Goal: Obtain resource: Obtain resource

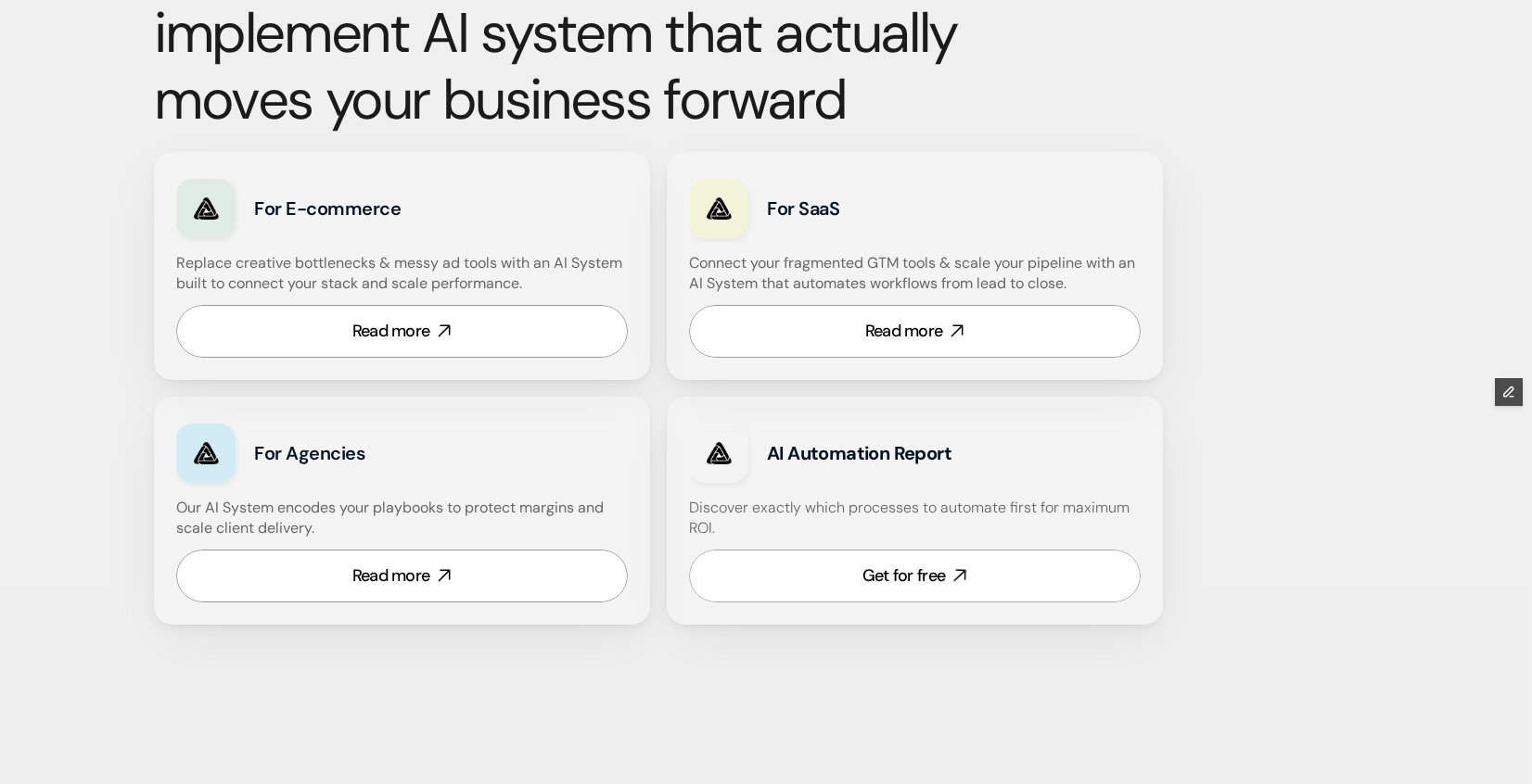
scroll to position [1052, 0]
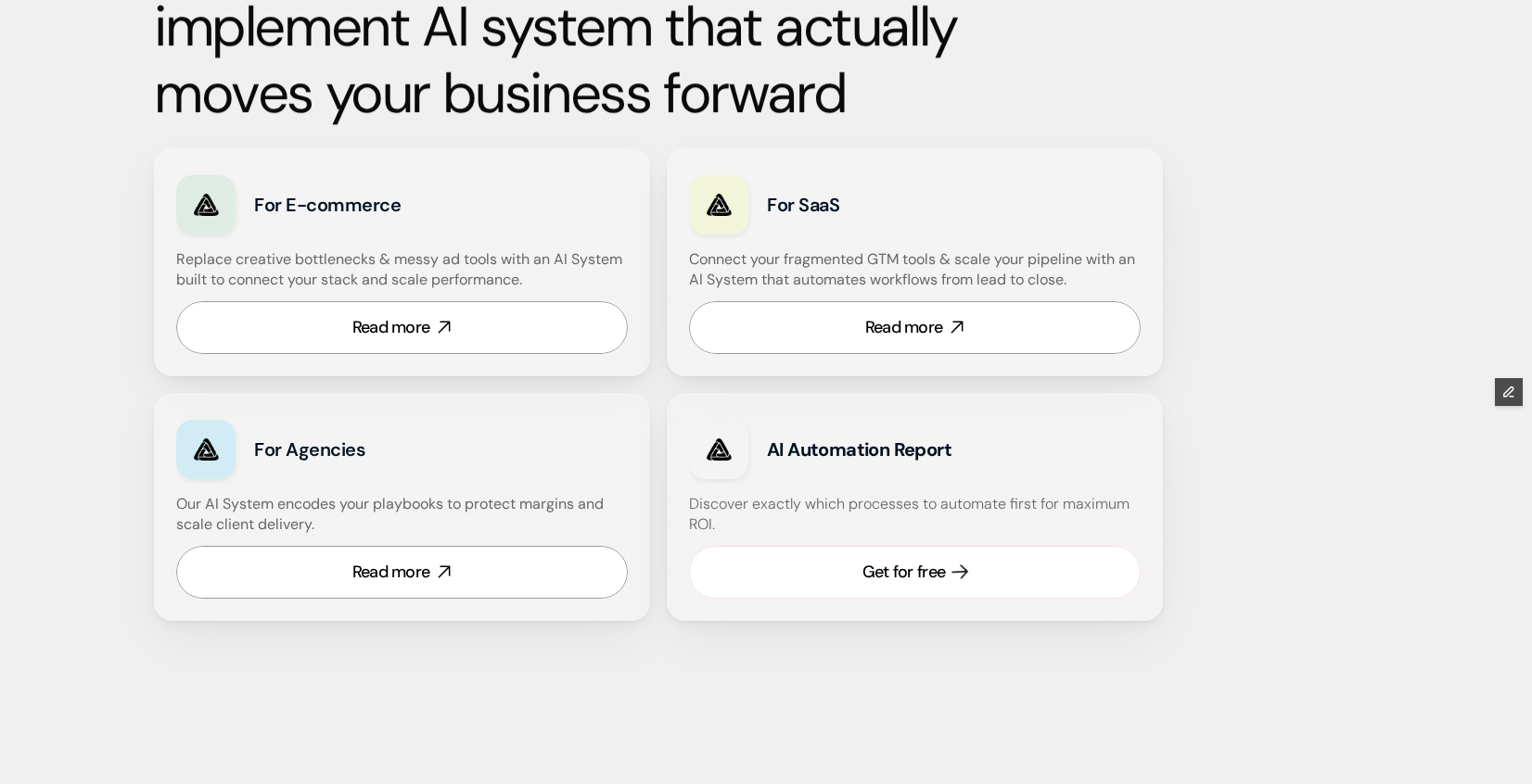
click at [856, 588] on link "Get for free" at bounding box center [914, 572] width 451 height 53
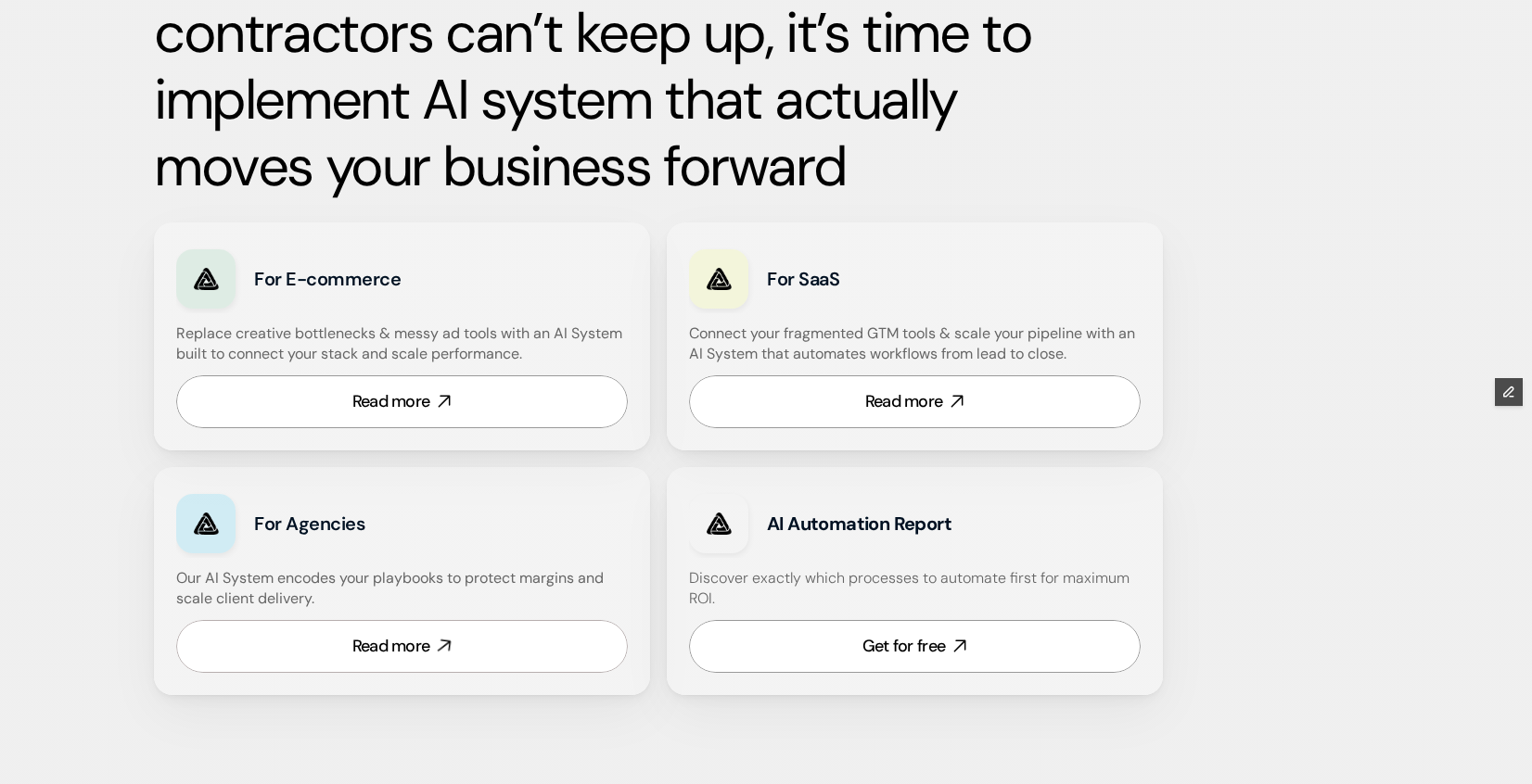
scroll to position [979, 0]
click at [840, 636] on link "Get for free" at bounding box center [914, 645] width 451 height 53
